Goal: Task Accomplishment & Management: Complete application form

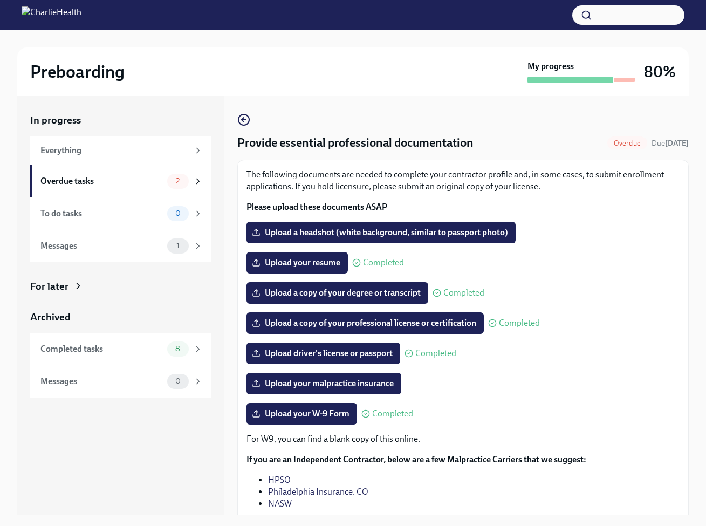
scroll to position [1, 0]
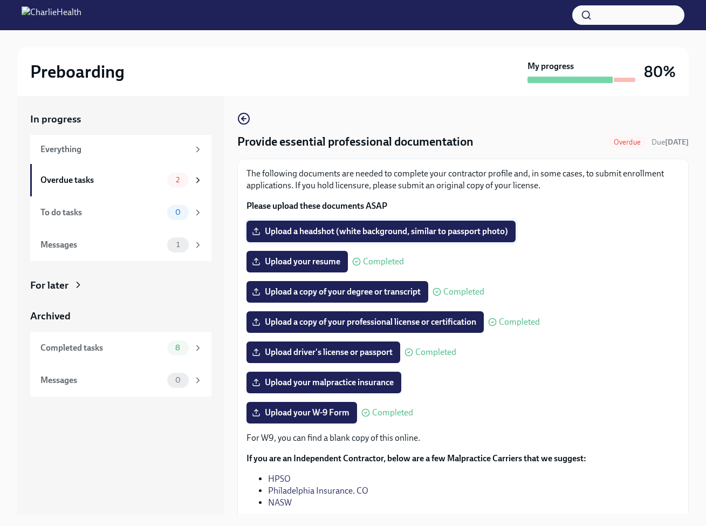
click at [400, 232] on span "Upload a headshot (white background, similar to passport photo)" at bounding box center [381, 231] width 254 height 11
click at [0, 0] on input "Upload a headshot (white background, similar to passport photo)" at bounding box center [0, 0] width 0 height 0
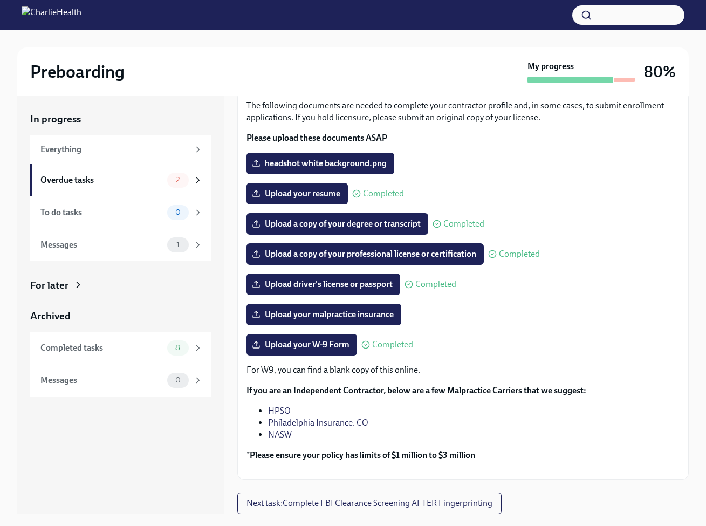
scroll to position [19, 0]
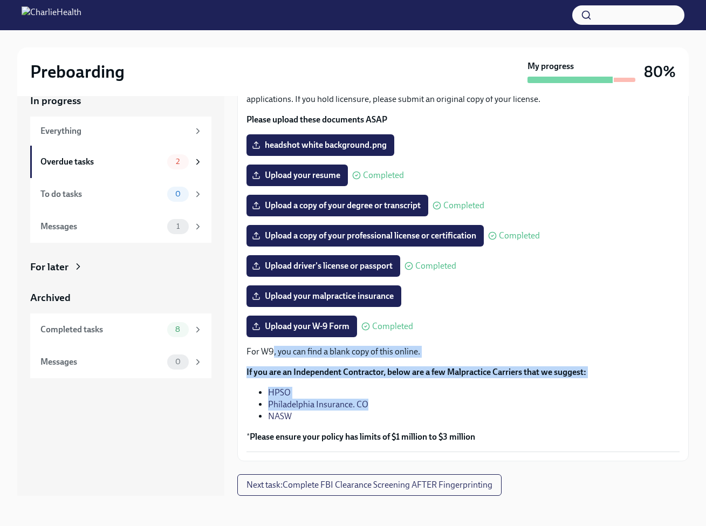
drag, startPoint x: 295, startPoint y: 352, endPoint x: 556, endPoint y: 409, distance: 267.7
click at [556, 409] on div "For W9, you can find a blank copy of this online. If you are an Independent Con…" at bounding box center [462, 394] width 433 height 97
click at [470, 371] on strong "If you are an Independent Contractor, below are a few Malpractice Carriers that…" at bounding box center [416, 372] width 340 height 10
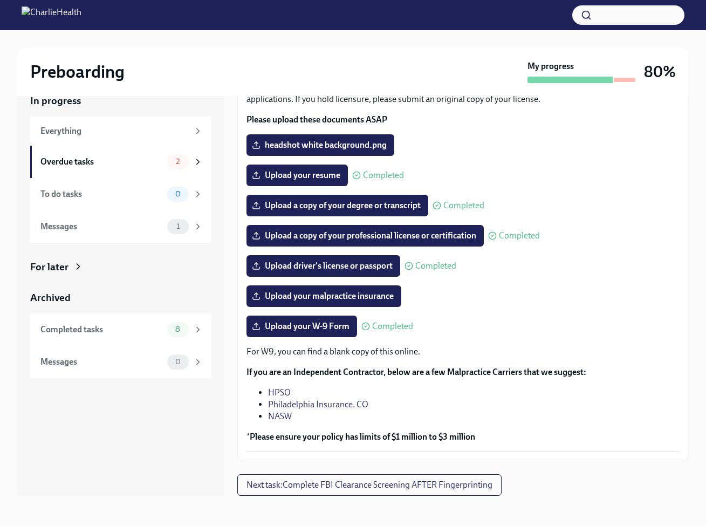
click at [377, 391] on li "HPSO" at bounding box center [473, 393] width 411 height 12
click at [332, 410] on li "NASW" at bounding box center [473, 416] width 411 height 12
click at [541, 346] on p "For W9, you can find a blank copy of this online." at bounding box center [462, 352] width 433 height 12
click at [349, 301] on span "Upload your malpractice insurance" at bounding box center [324, 296] width 140 height 11
click at [0, 0] on input "Upload your malpractice insurance" at bounding box center [0, 0] width 0 height 0
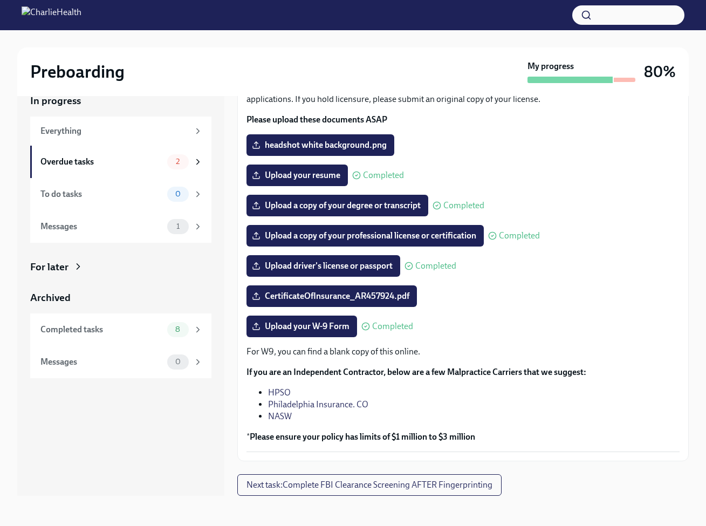
click at [591, 389] on li "HPSO" at bounding box center [473, 393] width 411 height 12
click at [398, 480] on span "Next task : Complete FBI Clearance Screening AFTER Fingerprinting" at bounding box center [369, 484] width 246 height 11
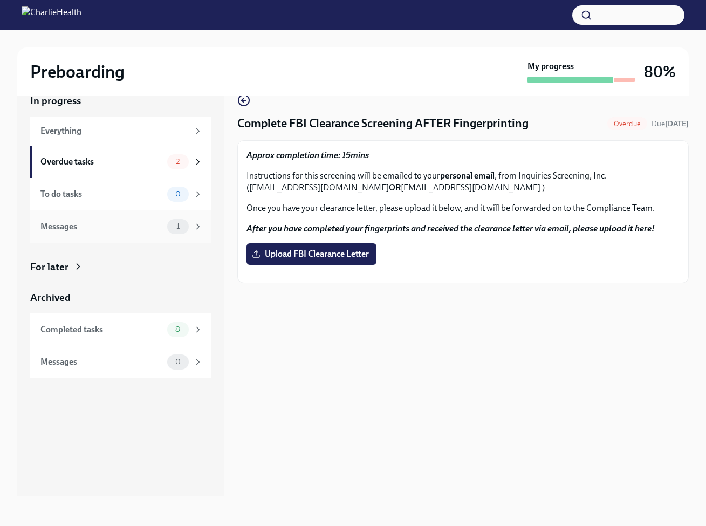
click at [92, 225] on div "Messages" at bounding box center [101, 227] width 122 height 12
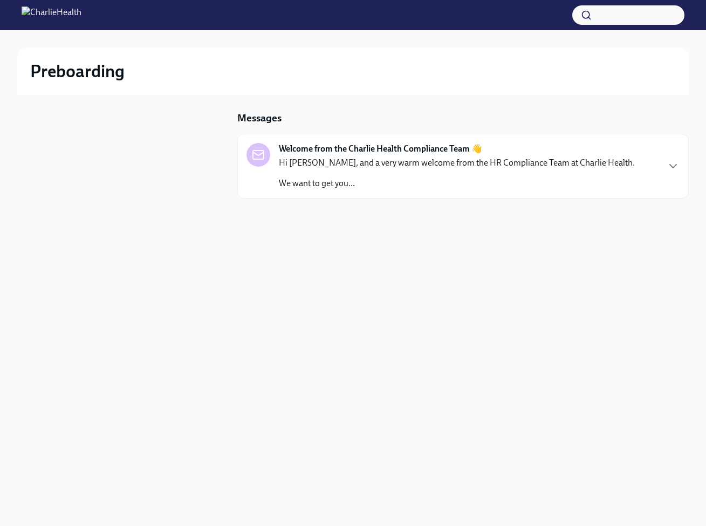
scroll to position [1, 0]
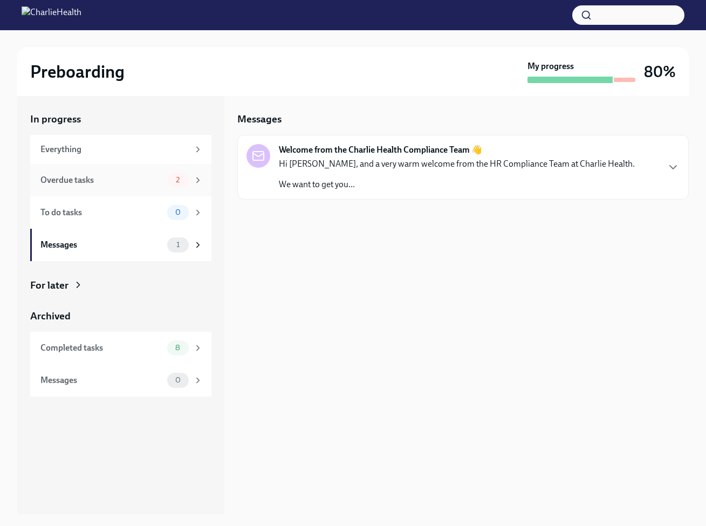
click at [146, 173] on div "Overdue tasks 2" at bounding box center [121, 180] width 162 height 15
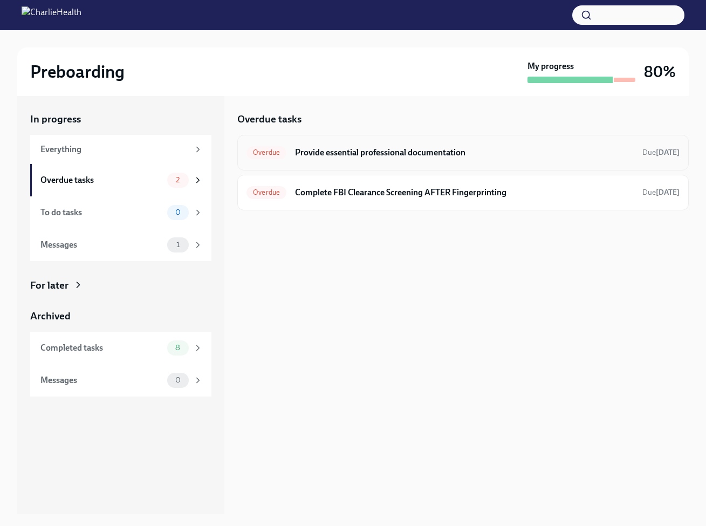
click at [482, 153] on h6 "Provide essential professional documentation" at bounding box center [464, 153] width 339 height 12
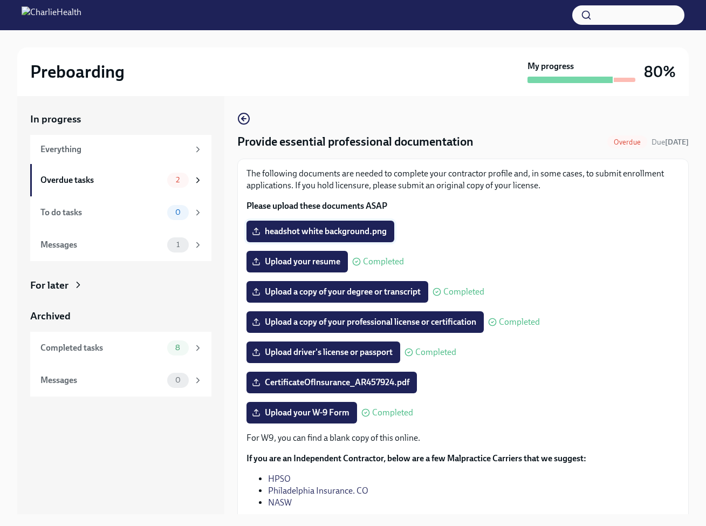
click at [346, 232] on span "headshot white background.png" at bounding box center [320, 231] width 133 height 11
click at [0, 0] on input "headshot white background.png" at bounding box center [0, 0] width 0 height 0
click at [488, 200] on p "Please upload these documents ASAP" at bounding box center [462, 206] width 433 height 12
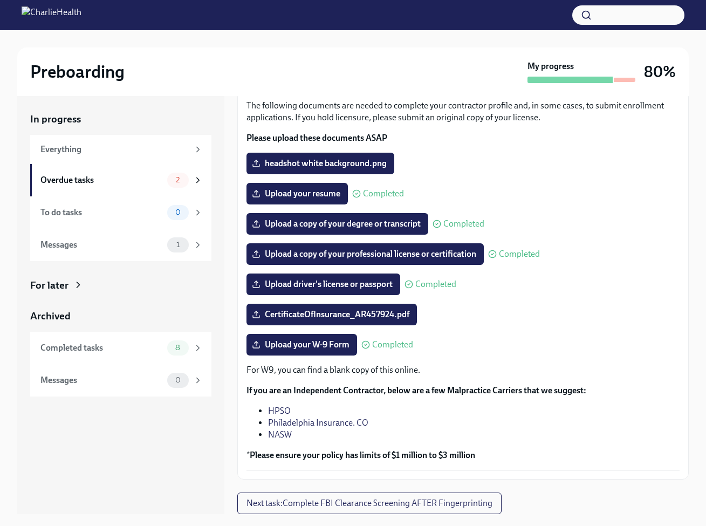
scroll to position [19, 0]
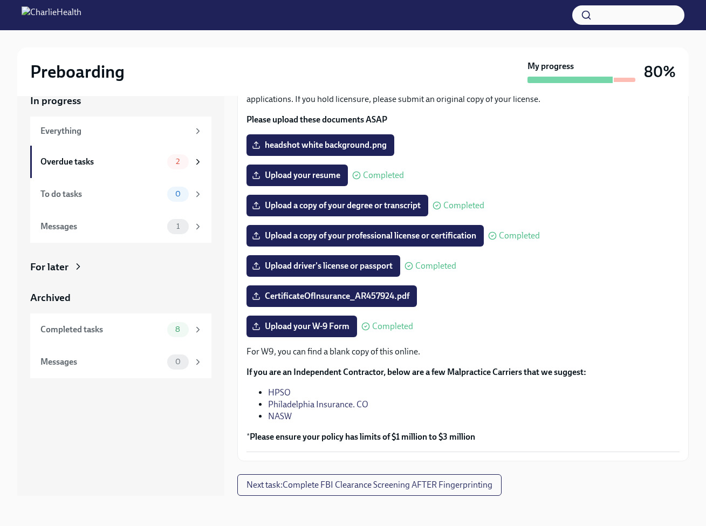
click at [575, 286] on div "CertificateOfInsurance_AR457924.pdf" at bounding box center [462, 296] width 433 height 22
click at [576, 286] on div "CertificateOfInsurance_AR457924.pdf" at bounding box center [462, 296] width 433 height 22
click at [491, 438] on p "* Please ensure your policy has limits of $1 million to $3 million" at bounding box center [462, 437] width 433 height 12
click at [440, 479] on button "Next task : Complete FBI Clearance Screening AFTER Fingerprinting" at bounding box center [369, 485] width 264 height 22
